Goal: Navigation & Orientation: Find specific page/section

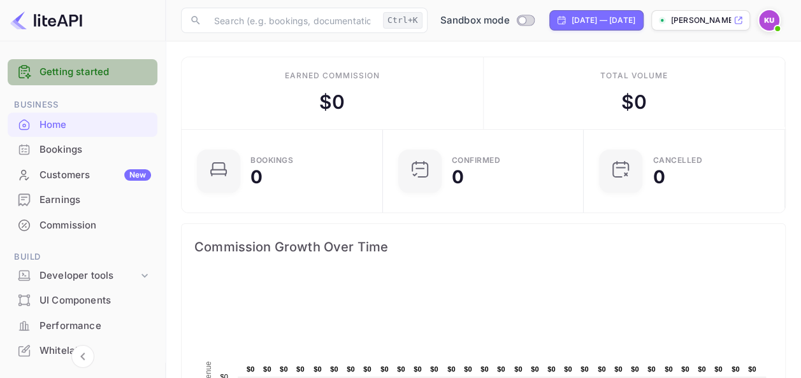
click at [98, 59] on div "Getting started" at bounding box center [83, 72] width 150 height 26
